Goal: Complete application form

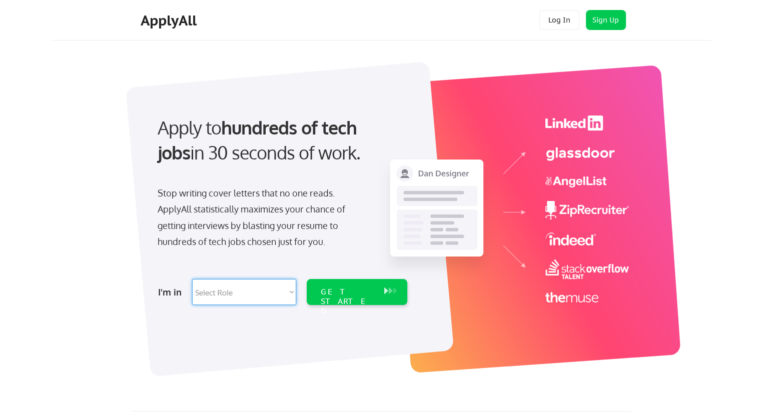
click at [285, 292] on select "Select Role Software Engineering Product Management Customer Success Sales UI/U…" at bounding box center [244, 292] width 104 height 26
select select ""engineering""
click at [192, 279] on select "Select Role Software Engineering Product Management Customer Success Sales UI/U…" at bounding box center [244, 292] width 104 height 26
select select ""engineering""
click at [286, 297] on select "Select Role Software Engineering Product Management Customer Success Sales UI/U…" at bounding box center [244, 292] width 104 height 26
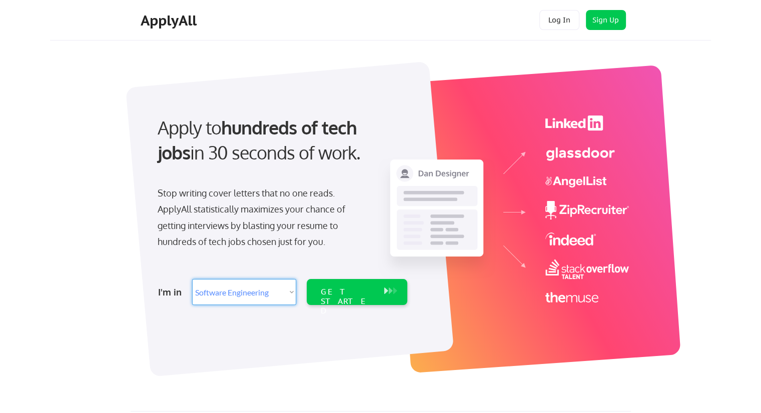
select select ""product""
click at [192, 279] on select "Select Role Software Engineering Product Management Customer Success Sales UI/U…" at bounding box center [244, 292] width 104 height 26
select select ""product""
click at [366, 293] on div "GET STARTED" at bounding box center [348, 301] width 54 height 29
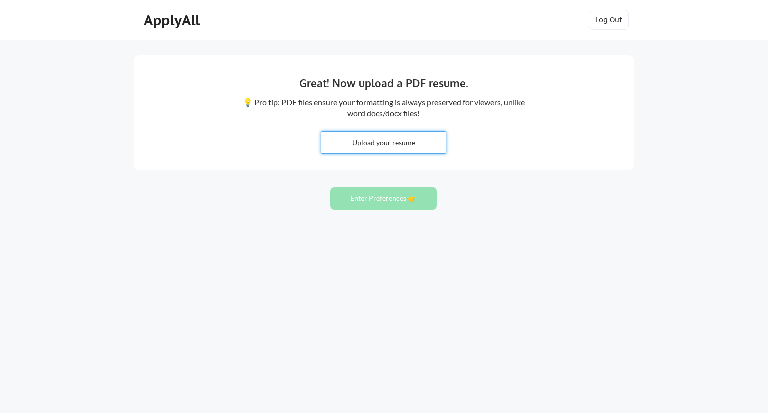
click at [397, 142] on input "file" at bounding box center [384, 143] width 125 height 22
click at [390, 139] on input "file" at bounding box center [384, 143] width 125 height 22
type input "C:\fakepath\SamixaShahResume.pdf"
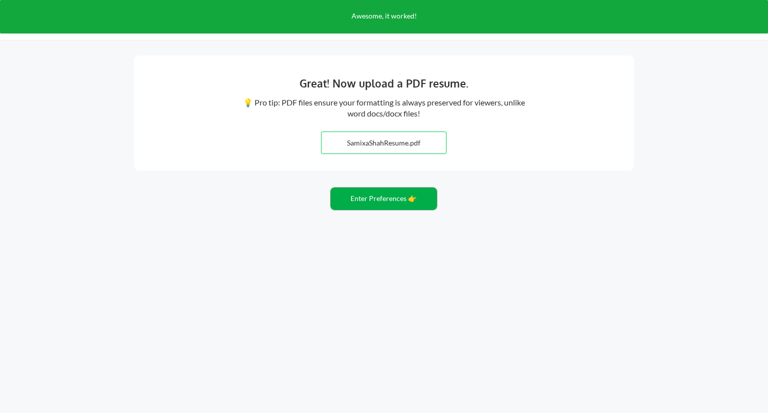
click at [397, 202] on button "Enter Preferences 👉" at bounding box center [384, 199] width 107 height 23
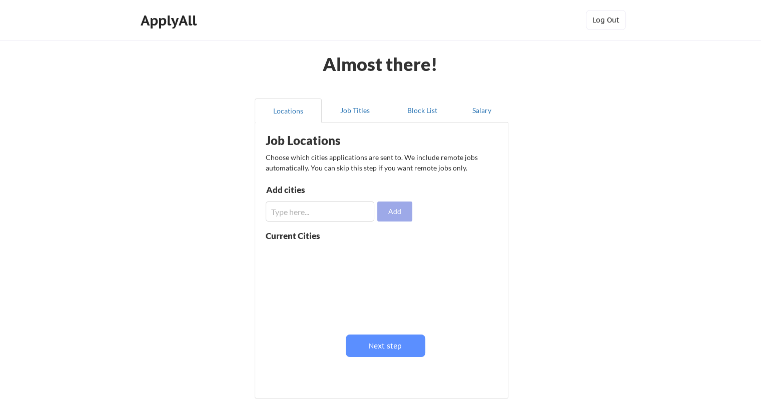
click at [395, 207] on button "Add" at bounding box center [394, 212] width 35 height 20
click at [316, 209] on input "input" at bounding box center [320, 212] width 109 height 20
type input "[GEOGRAPHIC_DATA], [GEOGRAPHIC_DATA], [GEOGRAPHIC_DATA], [GEOGRAPHIC_DATA], [GE…"
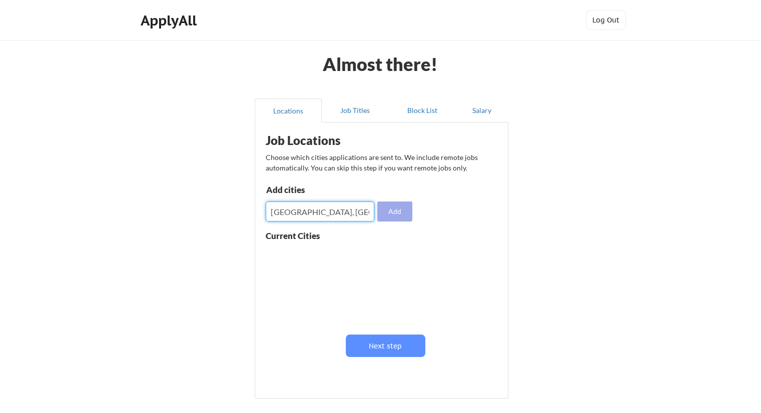
click at [391, 209] on button "Add" at bounding box center [394, 212] width 35 height 20
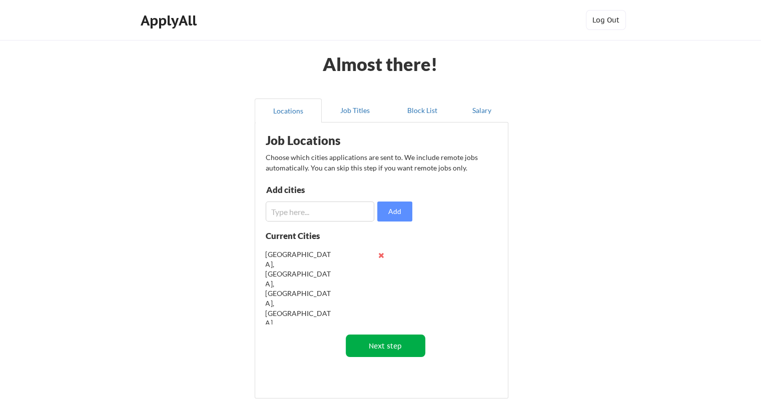
click at [373, 343] on button "Next step" at bounding box center [386, 346] width 80 height 23
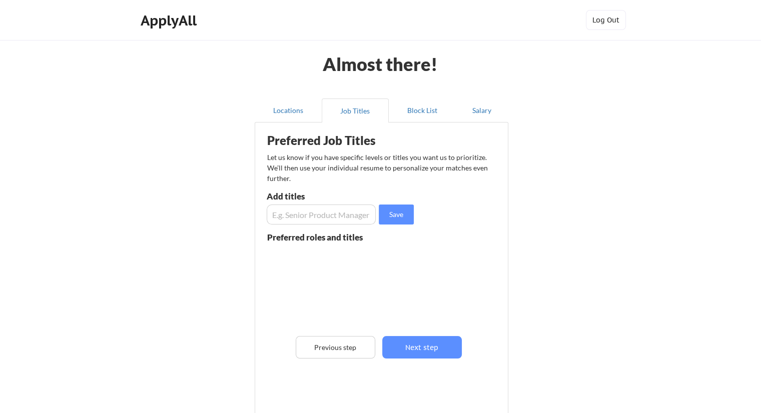
click at [318, 214] on input "input" at bounding box center [321, 215] width 109 height 20
type input "Product Owner"
click at [394, 208] on button "Save" at bounding box center [396, 215] width 35 height 20
click at [312, 220] on input "input" at bounding box center [321, 215] width 109 height 20
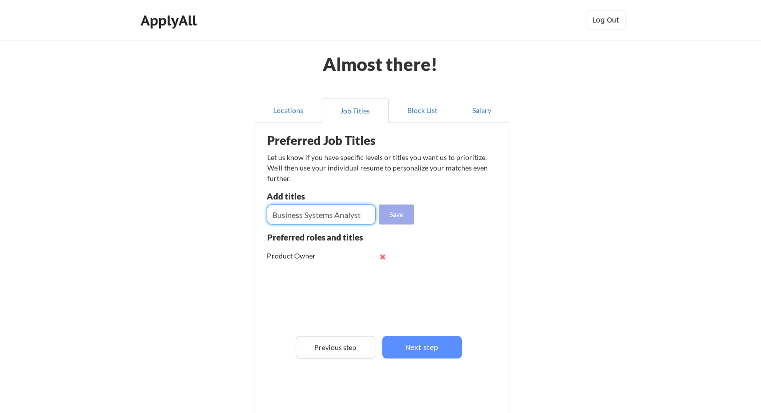
type input "Business Systems Analyst"
click at [391, 215] on button "Save" at bounding box center [396, 215] width 35 height 20
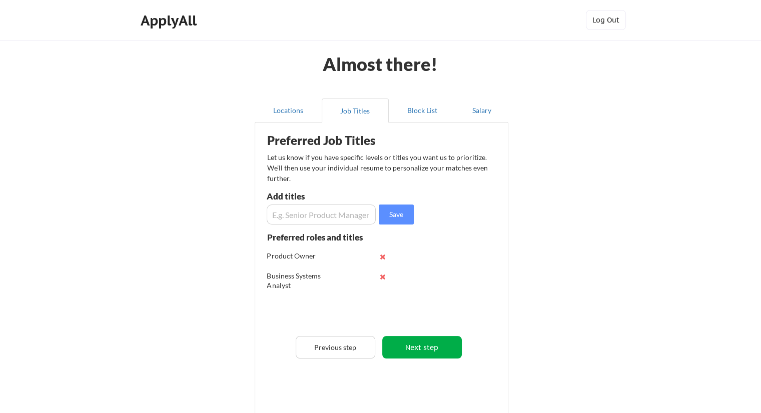
click at [433, 345] on button "Next step" at bounding box center [422, 347] width 80 height 23
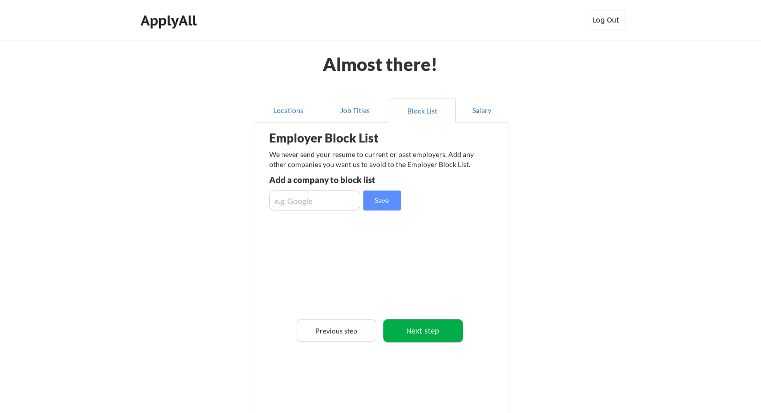
click at [438, 335] on button "Next step" at bounding box center [423, 331] width 80 height 23
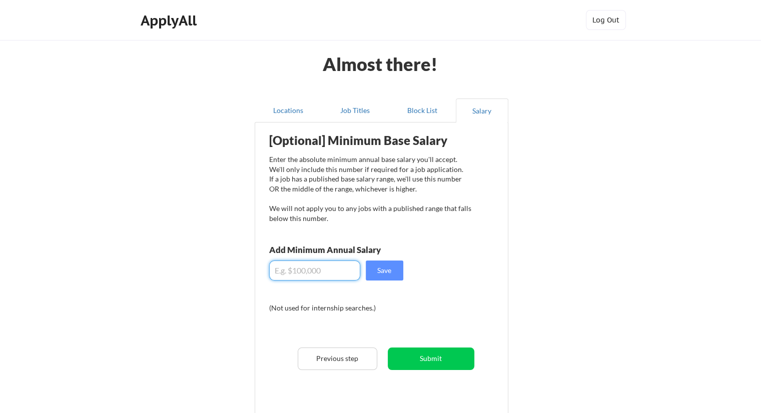
click at [341, 269] on input "input" at bounding box center [314, 271] width 91 height 20
type input "$1"
click at [309, 273] on input "input" at bounding box center [314, 271] width 91 height 20
click at [417, 363] on button "Submit" at bounding box center [431, 359] width 87 height 23
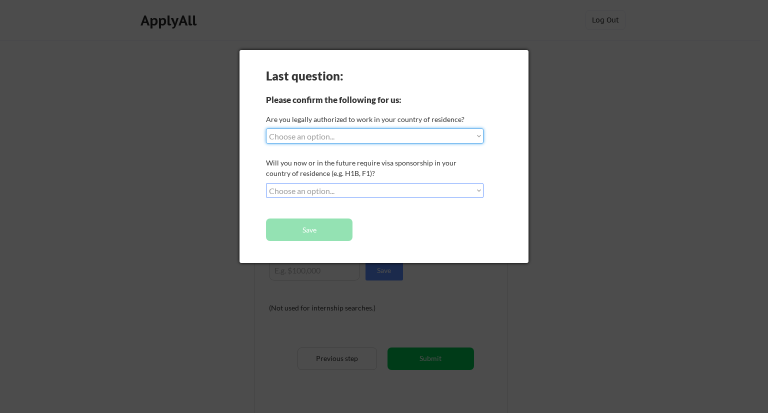
click at [388, 134] on select "Choose an option... Yes, I am a [DEMOGRAPHIC_DATA] Citizen Yes, I am a [DEMOGRA…" at bounding box center [375, 136] width 218 height 15
select select ""yes__i_am_a_[DEMOGRAPHIC_DATA]""
click at [266, 129] on select "Choose an option... Yes, I am a [DEMOGRAPHIC_DATA] Citizen Yes, I am a [DEMOGRA…" at bounding box center [375, 136] width 218 height 15
click at [363, 191] on select "Choose an option... No, I will not need sponsorship Yes, I will need sponsorship" at bounding box center [375, 190] width 218 height 15
select select ""no__i_will_not_need_sponsorship""
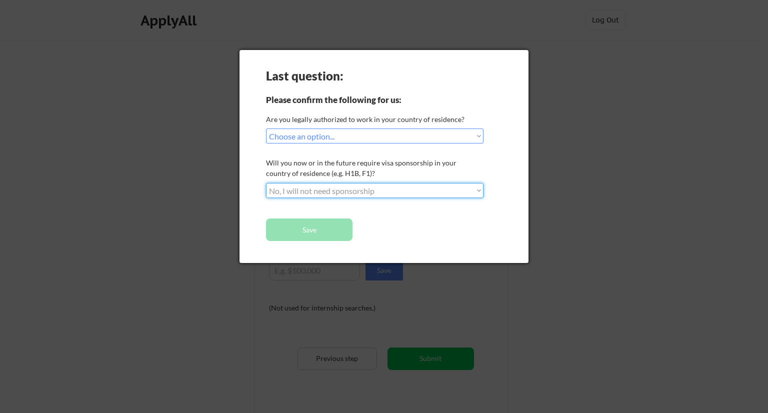
click at [266, 183] on select "Choose an option... No, I will not need sponsorship Yes, I will need sponsorship" at bounding box center [375, 190] width 218 height 15
click at [314, 230] on button "Save" at bounding box center [309, 230] width 87 height 23
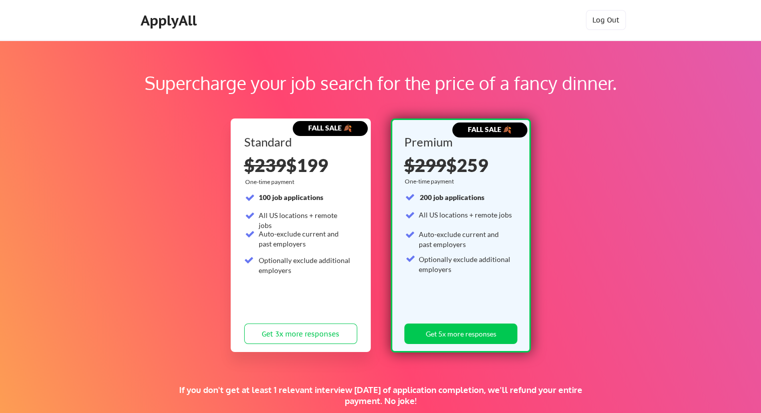
click at [100, 135] on div "Supercharge your job search for the price of a fancy dinner. FALL SALE 🍂 Standa…" at bounding box center [380, 313] width 761 height 547
